Goal: Transaction & Acquisition: Purchase product/service

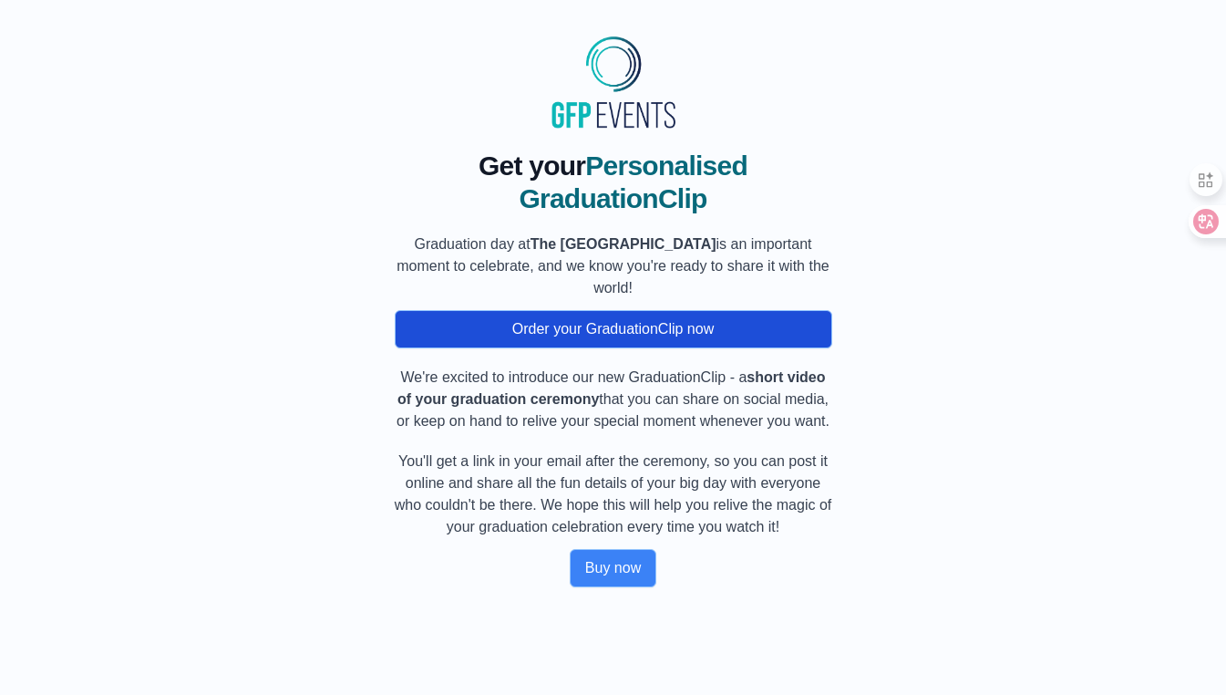
click at [611, 338] on button "Order your GraduationClip now" at bounding box center [614, 329] width 438 height 38
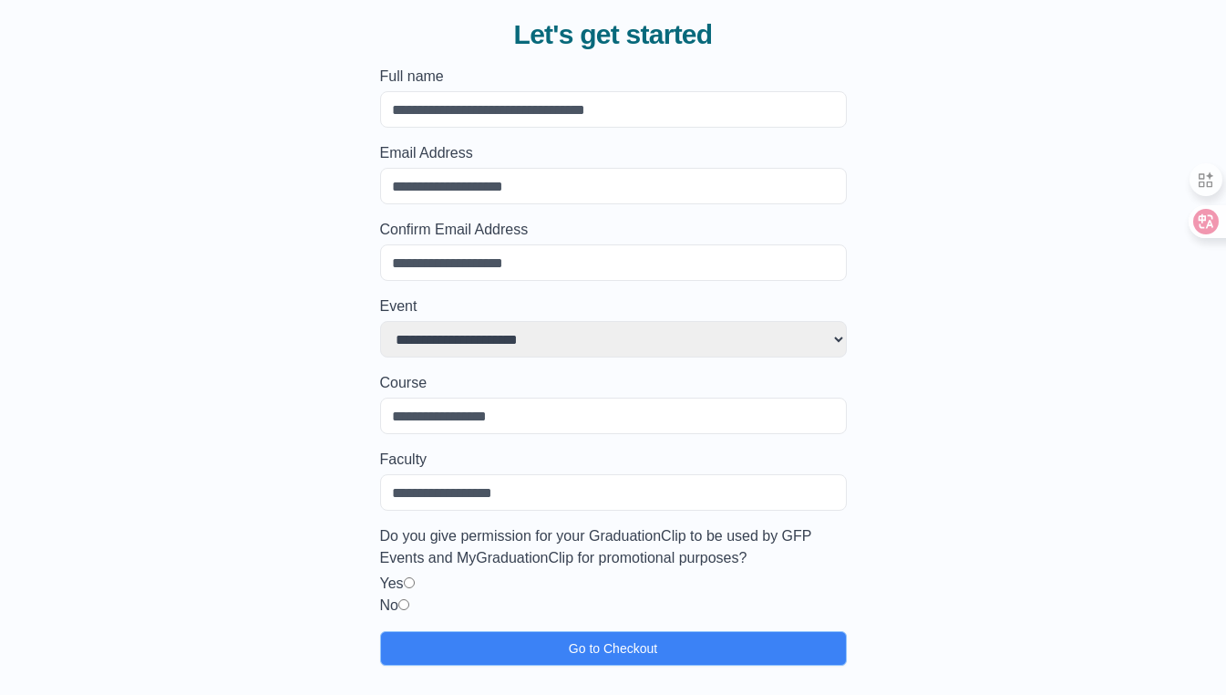
scroll to position [131, 0]
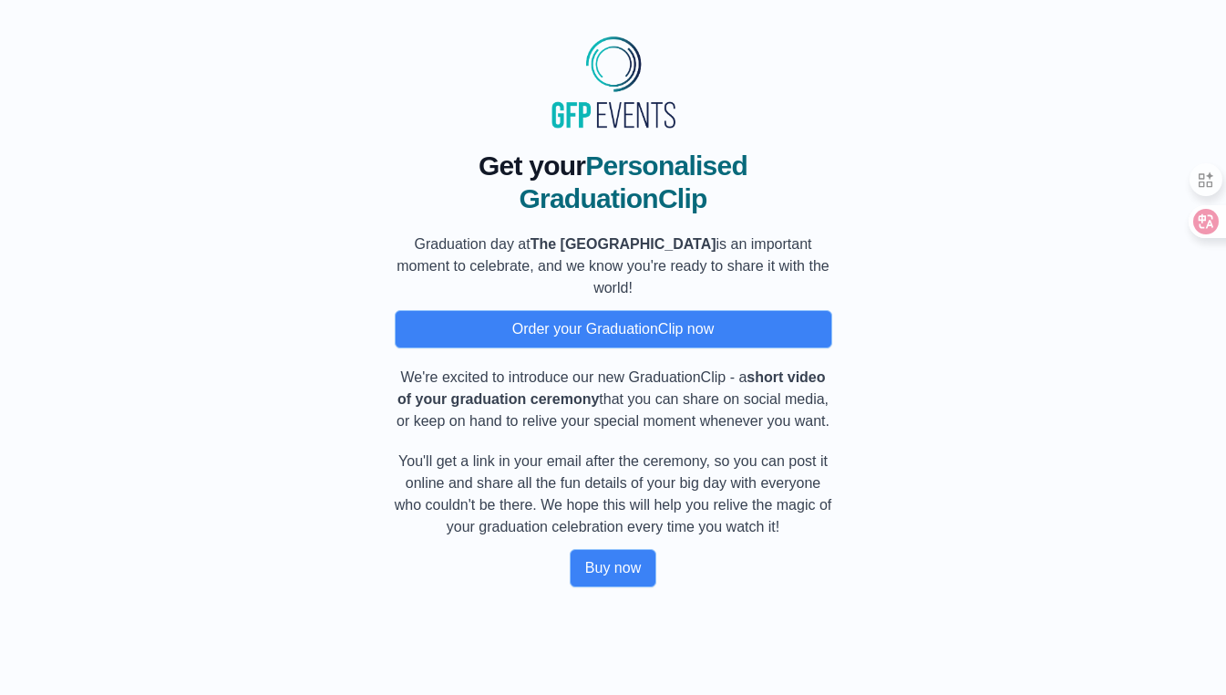
drag, startPoint x: 393, startPoint y: 478, endPoint x: 1008, endPoint y: 555, distance: 619.4
click at [1008, 555] on div "Get your Personalised GraduationClip Graduation day at The [GEOGRAPHIC_DATA] is…" at bounding box center [613, 361] width 1168 height 452
click at [668, 369] on p "We're excited to introduce our new GraduationClip - a short video of your gradu…" at bounding box center [614, 400] width 438 height 66
drag, startPoint x: 409, startPoint y: 240, endPoint x: 831, endPoint y: 437, distance: 465.0
click at [831, 437] on div "Get your Personalised GraduationClip Graduation day at The [GEOGRAPHIC_DATA] is…" at bounding box center [614, 369] width 438 height 438
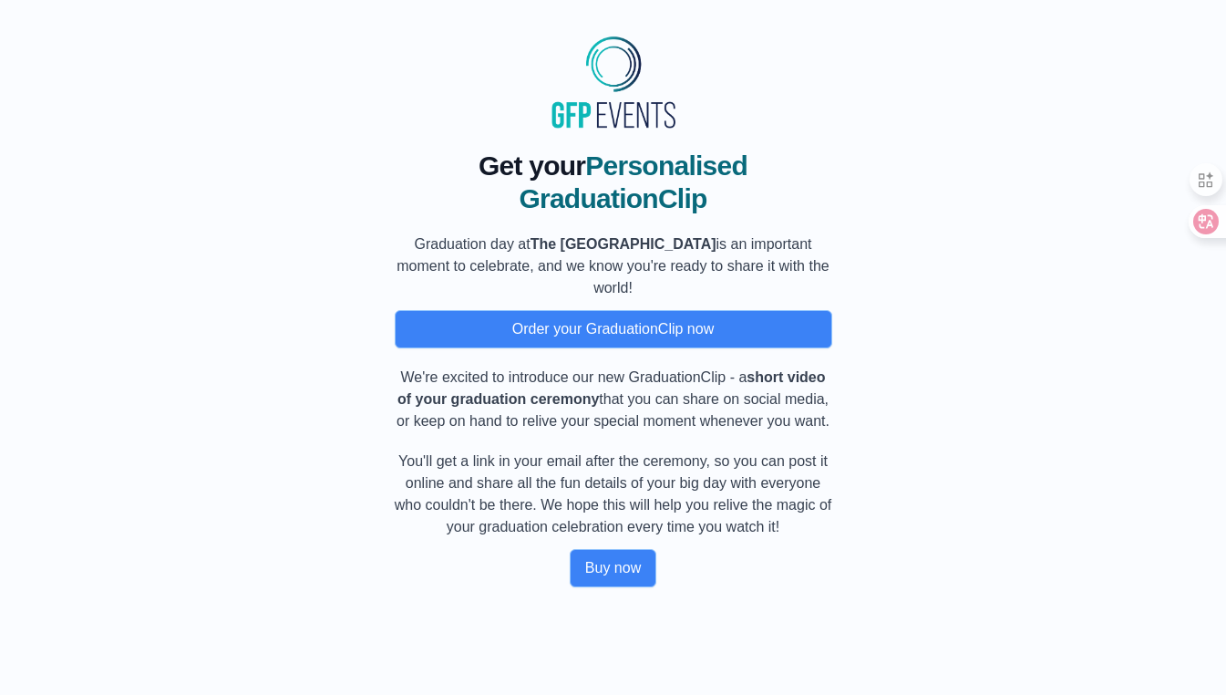
click at [611, 386] on p "We're excited to introduce our new GraduationClip - a short video of your gradu…" at bounding box center [614, 400] width 438 height 66
click at [611, 587] on button "Buy now" at bounding box center [613, 568] width 87 height 38
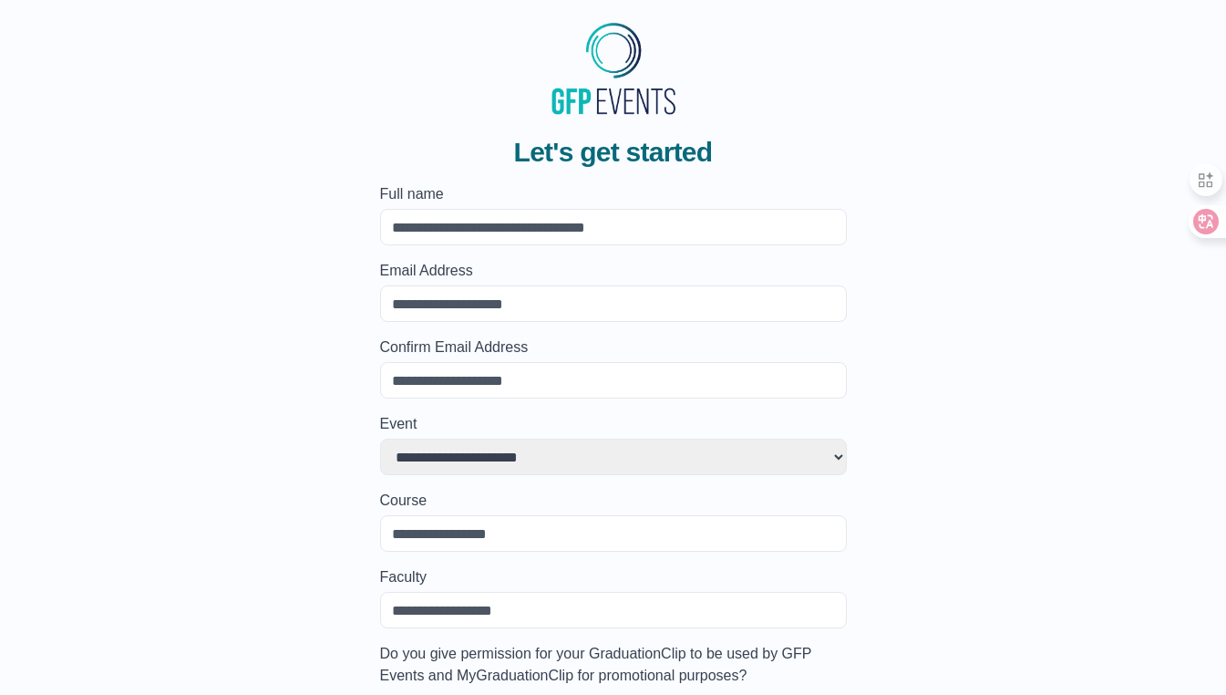
scroll to position [2, 0]
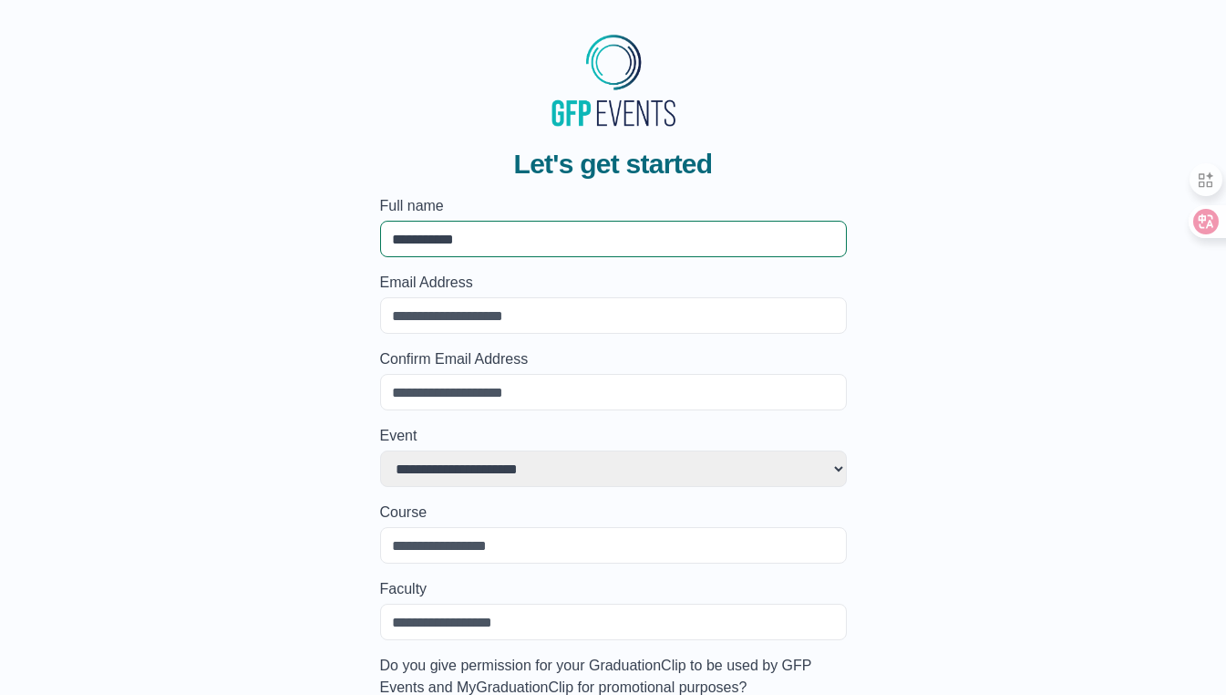
type input "**********"
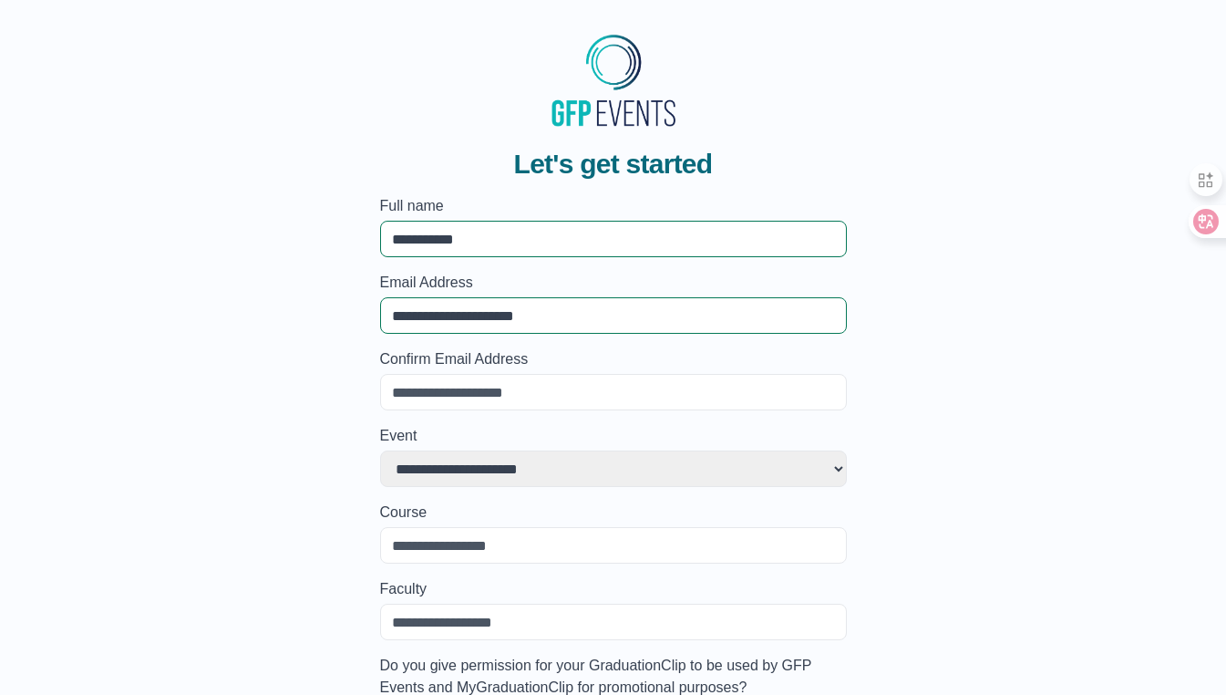
type input "**********"
select select "**********"
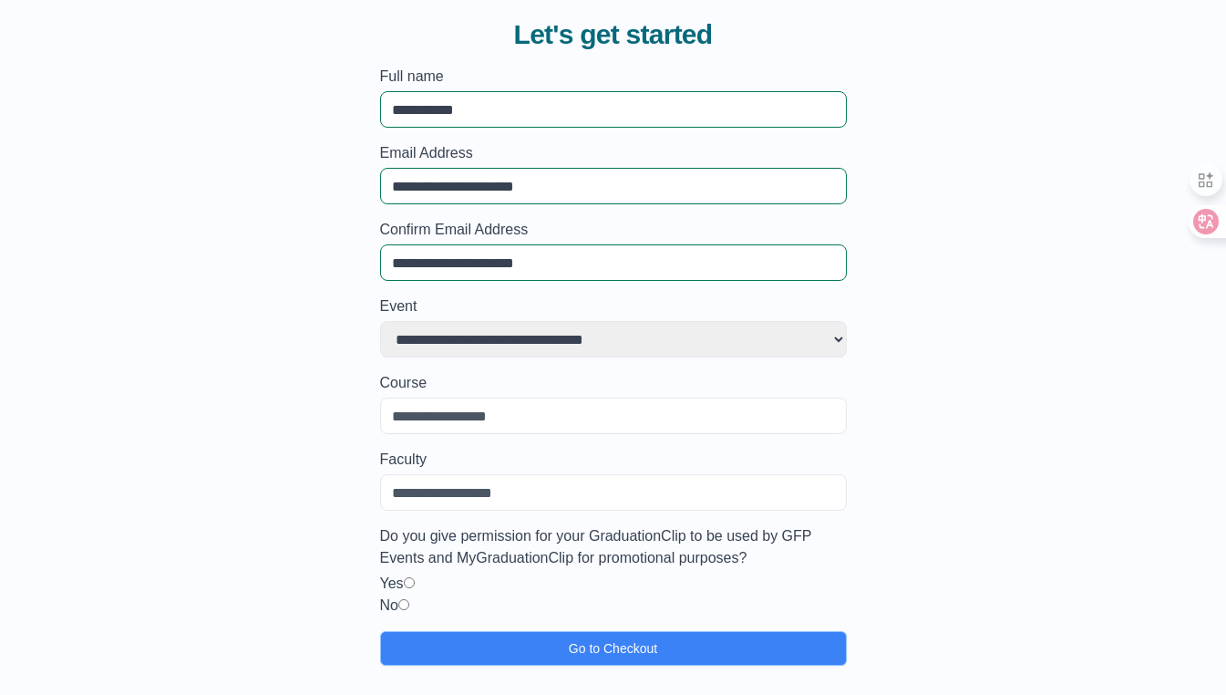
scroll to position [131, 0]
click at [479, 422] on input "Course" at bounding box center [613, 416] width 467 height 36
click at [470, 483] on input "Faculty" at bounding box center [613, 492] width 467 height 36
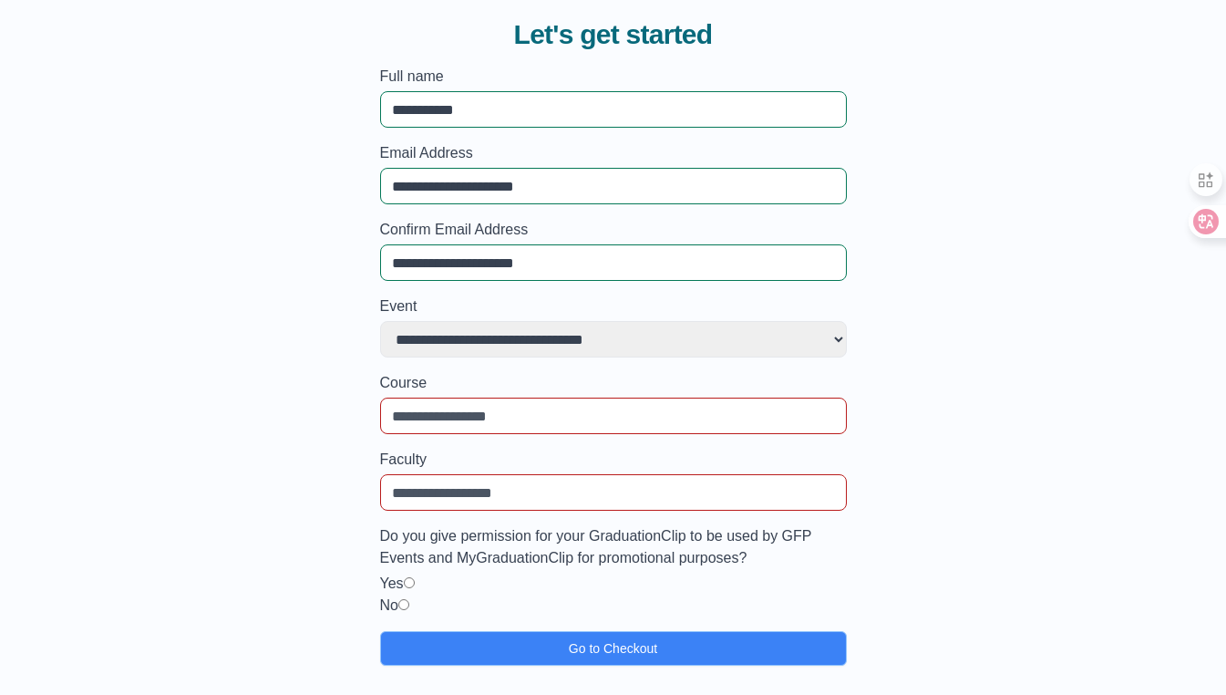
click at [418, 496] on input "Faculty" at bounding box center [613, 492] width 467 height 36
type input "********"
click at [460, 424] on input "Course" at bounding box center [613, 416] width 467 height 36
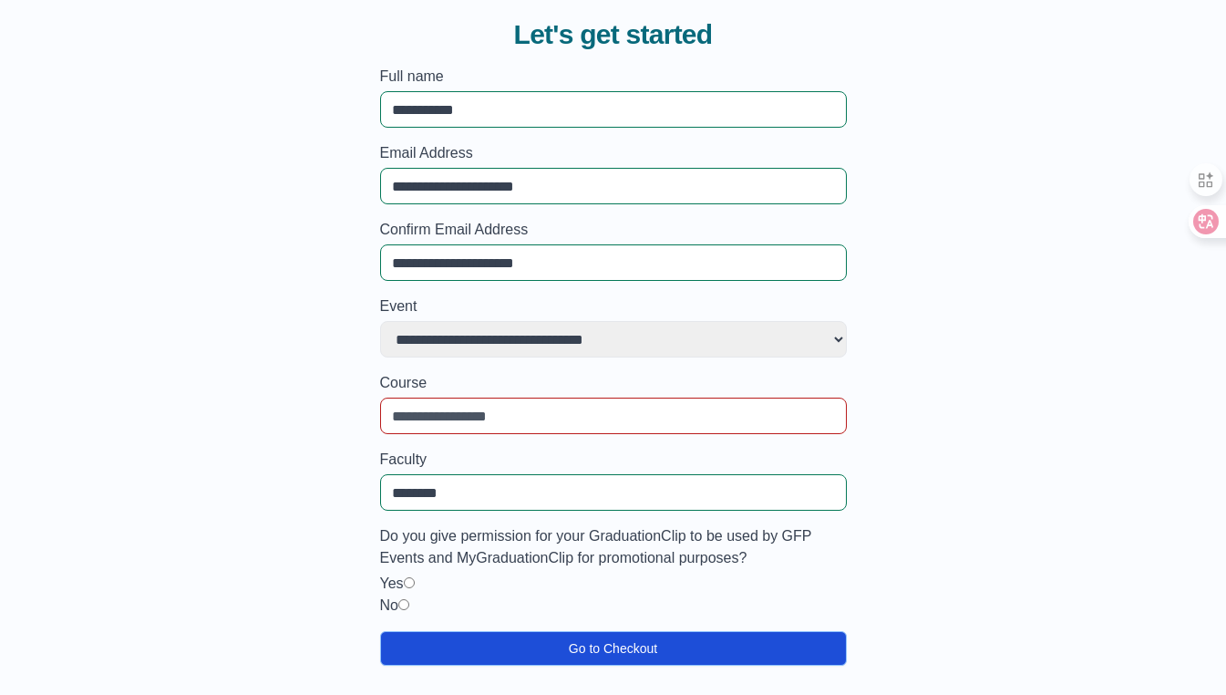
click at [511, 639] on button "Go to Checkout" at bounding box center [613, 648] width 467 height 35
click at [514, 634] on button "Go to Checkout" at bounding box center [613, 648] width 467 height 35
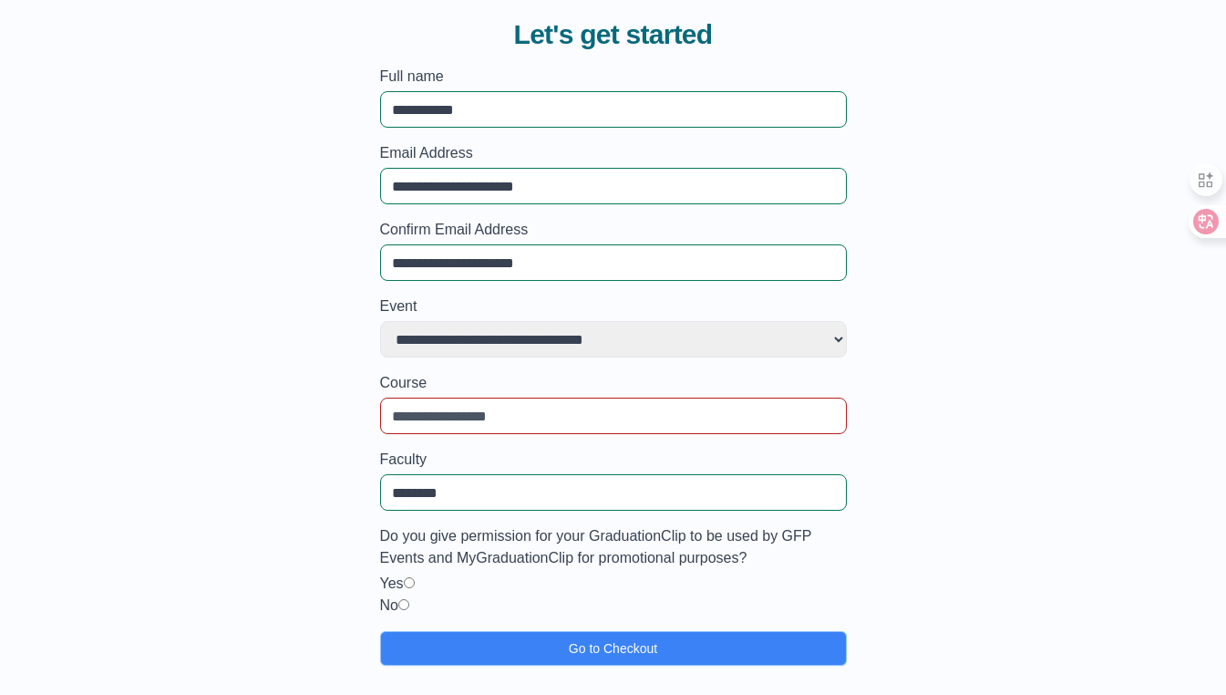
click at [438, 398] on input "Course" at bounding box center [613, 416] width 467 height 36
type input "********"
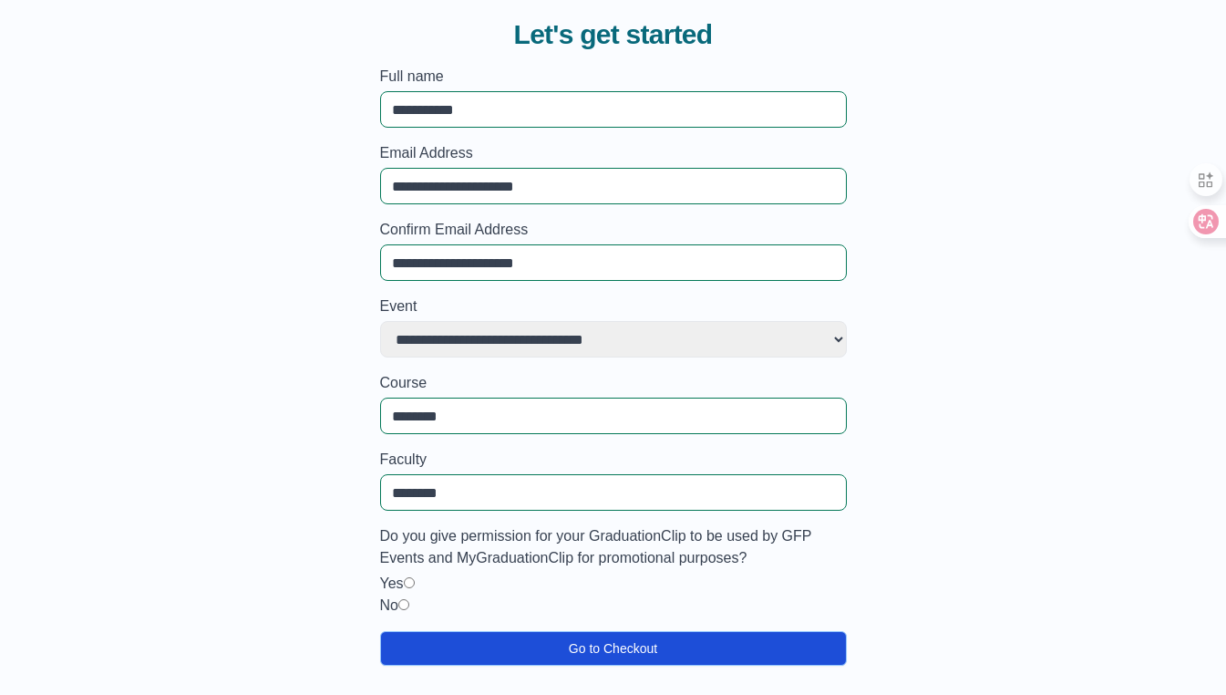
drag, startPoint x: 445, startPoint y: 456, endPoint x: 595, endPoint y: 655, distance: 248.7
click at [595, 655] on button "Go to Checkout" at bounding box center [613, 648] width 467 height 35
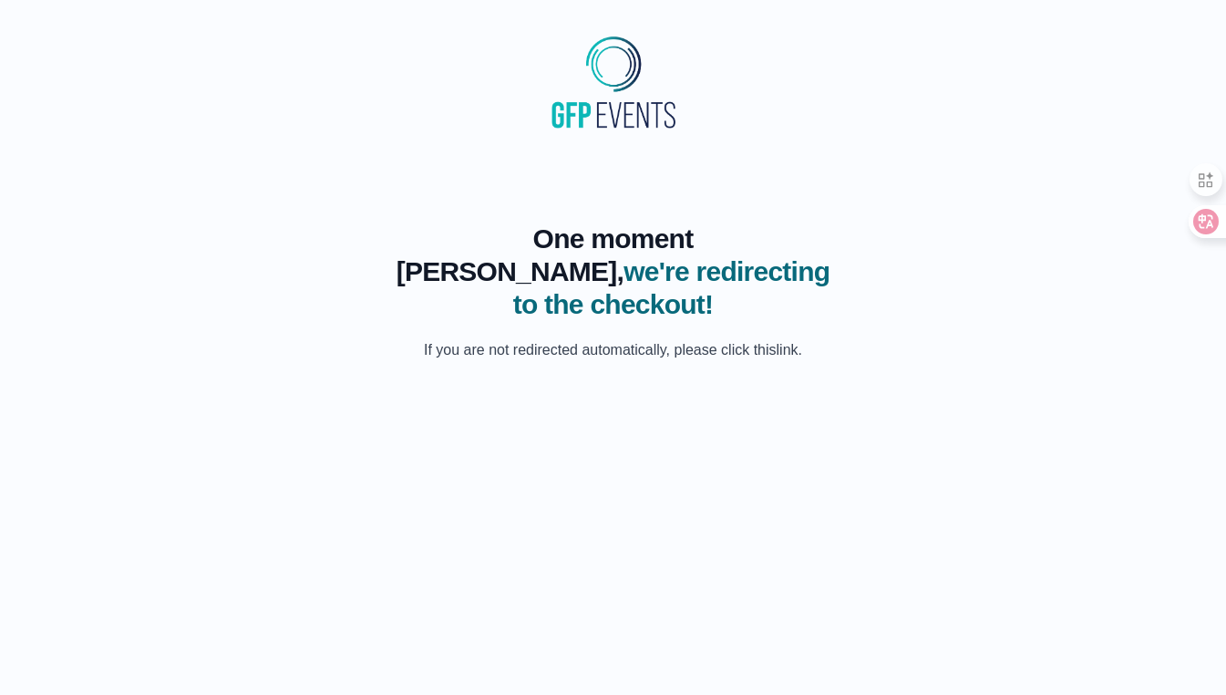
scroll to position [0, 0]
